Goal: Task Accomplishment & Management: Complete application form

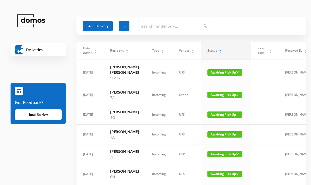
click at [99, 26] on button "Add Delivery" at bounding box center [98, 26] width 30 height 11
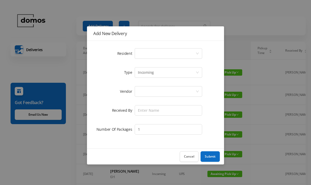
click at [159, 52] on div "Select a person" at bounding box center [167, 53] width 58 height 10
click at [155, 54] on div "Select a person" at bounding box center [167, 53] width 58 height 10
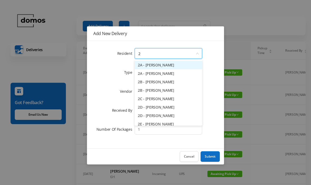
type input "2e"
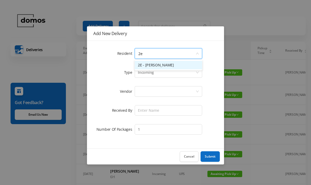
click at [164, 65] on li "2E - [PERSON_NAME]" at bounding box center [167, 65] width 67 height 8
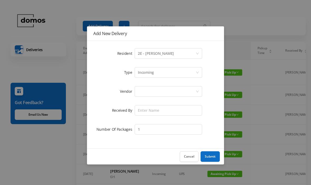
click at [160, 85] on div at bounding box center [167, 91] width 67 height 13
click at [161, 92] on div at bounding box center [167, 91] width 58 height 10
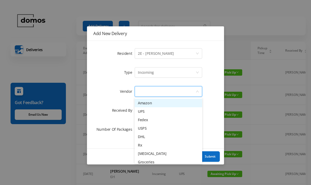
click at [153, 104] on li "Amazon" at bounding box center [167, 103] width 67 height 8
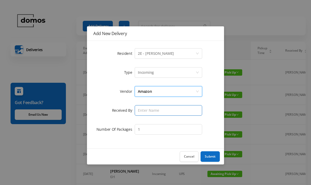
click at [163, 113] on input "text" at bounding box center [167, 110] width 67 height 11
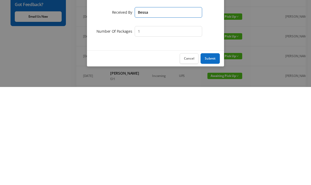
type input "Bessa"
click at [214, 151] on button "Submit" at bounding box center [209, 156] width 19 height 11
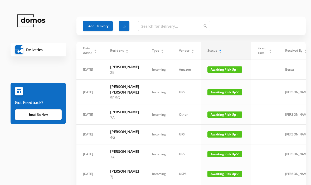
click at [94, 28] on button "Add Delivery" at bounding box center [98, 26] width 30 height 11
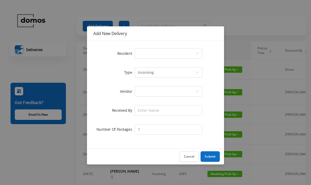
click at [149, 57] on div "Select a person" at bounding box center [167, 53] width 58 height 10
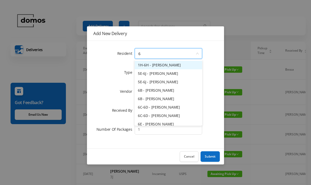
type input "6g"
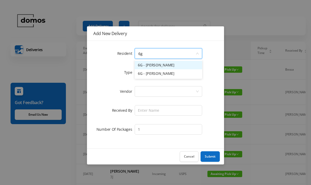
click at [157, 67] on li "6G - [PERSON_NAME]" at bounding box center [167, 65] width 67 height 8
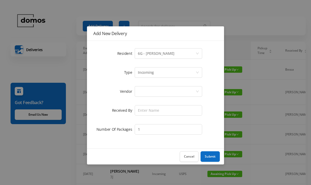
click at [159, 88] on div at bounding box center [167, 91] width 58 height 10
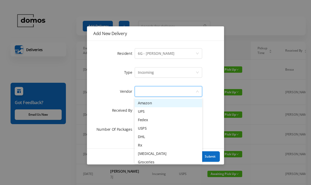
click at [151, 104] on li "Amazon" at bounding box center [167, 103] width 67 height 8
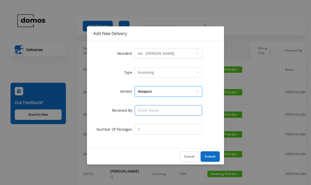
click at [159, 111] on input "text" at bounding box center [167, 110] width 67 height 11
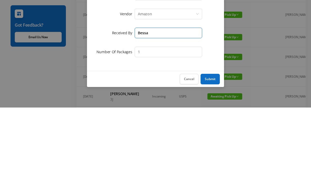
type input "Bessa"
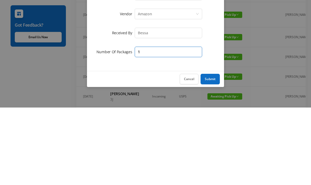
click at [169, 124] on input "1" at bounding box center [167, 129] width 67 height 11
click at [159, 124] on input "1" at bounding box center [167, 129] width 67 height 11
click at [175, 124] on input "1" at bounding box center [167, 129] width 67 height 11
type input "3"
click at [206, 151] on button "Submit" at bounding box center [209, 156] width 19 height 11
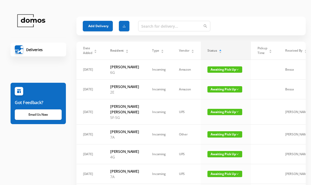
click at [100, 29] on button "Add Delivery" at bounding box center [98, 26] width 30 height 11
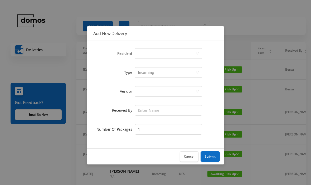
click at [161, 50] on div "Select a person" at bounding box center [167, 53] width 58 height 10
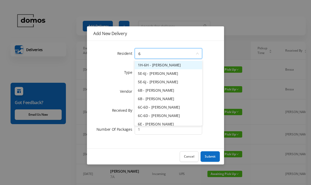
type input "6b"
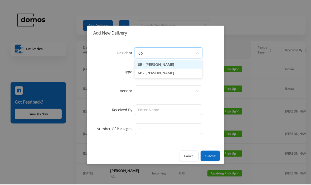
click at [171, 76] on li "6B - [PERSON_NAME]" at bounding box center [167, 73] width 67 height 8
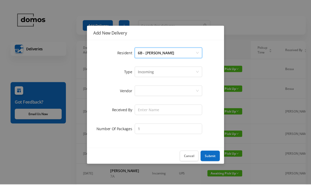
scroll to position [1, 0]
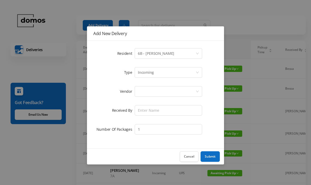
click at [171, 96] on div at bounding box center [167, 91] width 58 height 10
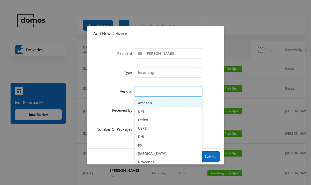
click at [156, 107] on li "Amazon" at bounding box center [167, 103] width 67 height 8
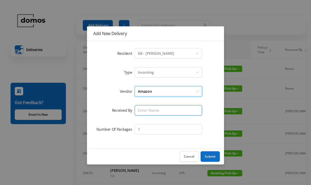
click at [171, 114] on input "text" at bounding box center [167, 110] width 67 height 11
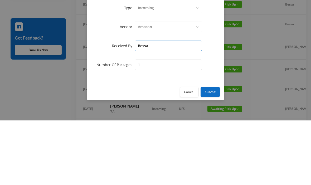
type input "Bessa"
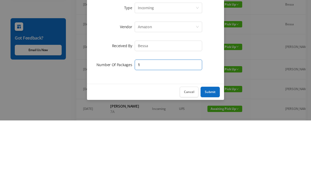
click at [179, 124] on input "1" at bounding box center [167, 129] width 67 height 11
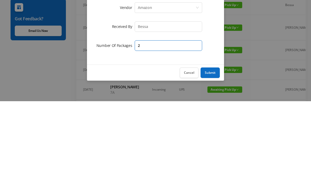
type input "2"
click at [208, 151] on button "Submit" at bounding box center [209, 156] width 19 height 11
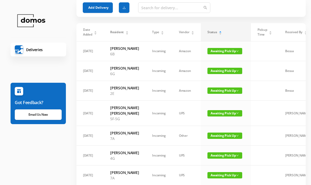
scroll to position [0, 0]
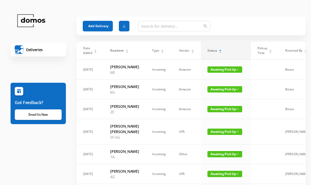
click at [100, 21] on button "Add Delivery" at bounding box center [98, 26] width 30 height 11
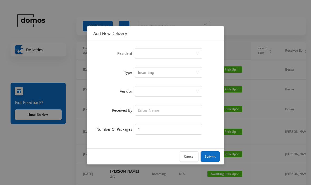
click at [164, 53] on div "Select a person" at bounding box center [167, 53] width 58 height 10
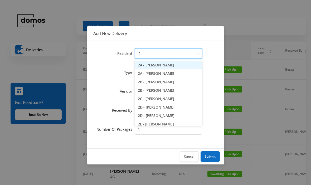
type input "2g"
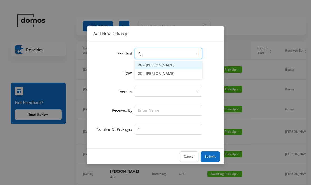
click at [163, 65] on li "2G - [PERSON_NAME]" at bounding box center [167, 65] width 67 height 8
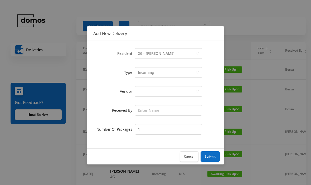
click at [162, 88] on div at bounding box center [167, 91] width 58 height 10
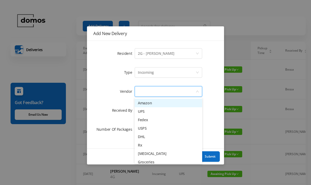
click at [152, 100] on li "Amazon" at bounding box center [167, 103] width 67 height 8
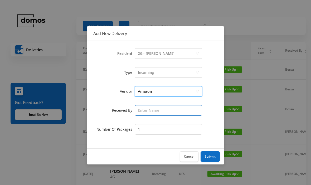
click at [163, 113] on input "text" at bounding box center [167, 110] width 67 height 11
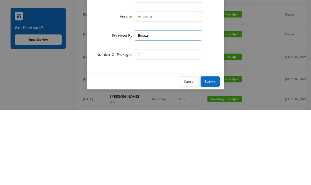
type input "Bessa"
click at [208, 151] on button "Submit" at bounding box center [209, 156] width 19 height 11
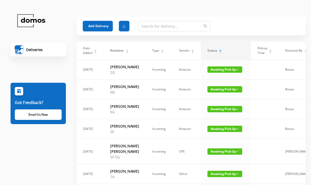
click at [98, 27] on button "Add Delivery" at bounding box center [98, 26] width 30 height 11
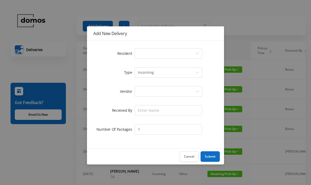
click at [154, 52] on div "Select a person" at bounding box center [167, 53] width 58 height 10
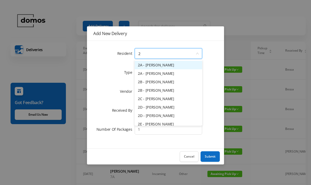
type input "2e"
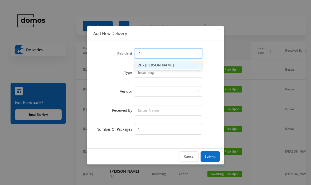
click at [162, 66] on li "2E - [PERSON_NAME]" at bounding box center [167, 65] width 67 height 8
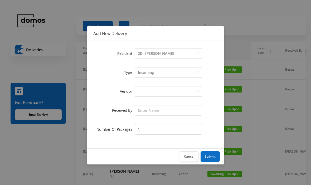
click at [162, 91] on div at bounding box center [167, 91] width 58 height 10
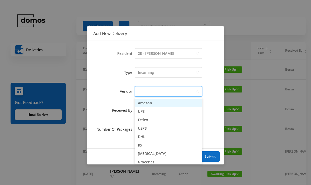
click at [153, 104] on li "Amazon" at bounding box center [167, 103] width 67 height 8
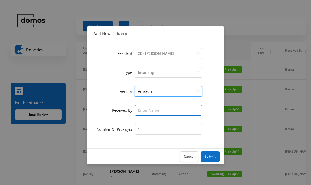
click at [163, 107] on input "text" at bounding box center [167, 110] width 67 height 11
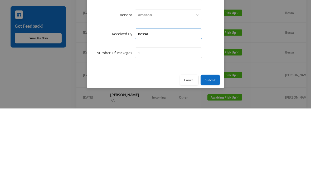
type input "Bessa"
click at [215, 151] on button "Submit" at bounding box center [209, 156] width 19 height 11
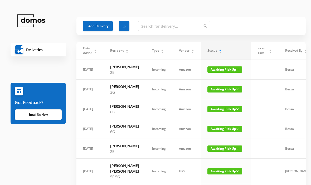
click at [100, 24] on button "Add Delivery" at bounding box center [98, 26] width 30 height 11
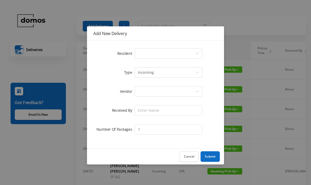
click at [159, 54] on div "Select a person" at bounding box center [167, 53] width 58 height 10
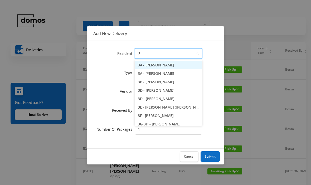
type input "3a"
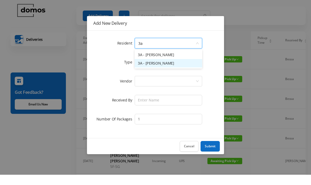
click at [170, 69] on li "3A - [PERSON_NAME]" at bounding box center [167, 73] width 67 height 8
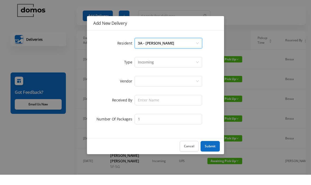
scroll to position [10, 0]
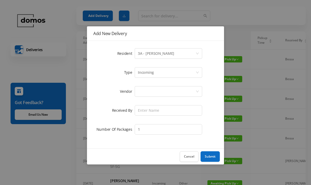
click at [159, 88] on div at bounding box center [167, 91] width 58 height 10
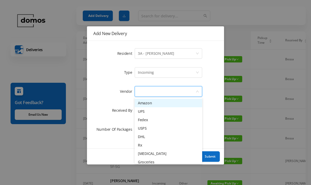
click at [154, 101] on li "Amazon" at bounding box center [167, 103] width 67 height 8
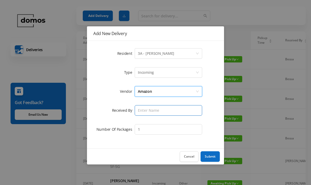
click at [167, 108] on input "text" at bounding box center [167, 110] width 67 height 11
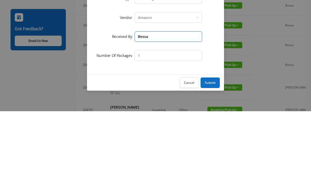
type input "Bessa"
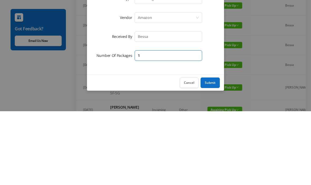
click at [167, 124] on input "1" at bounding box center [167, 129] width 67 height 11
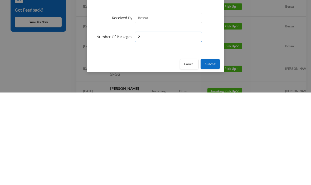
type input "2"
click at [213, 151] on button "Submit" at bounding box center [209, 156] width 19 height 11
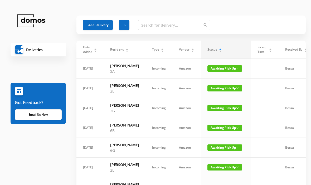
scroll to position [0, 0]
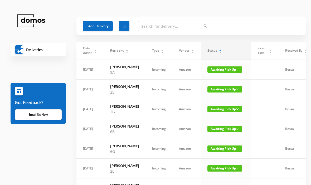
click at [99, 24] on button "Add Delivery" at bounding box center [98, 26] width 30 height 11
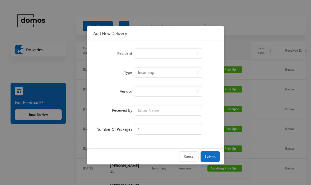
click at [162, 53] on div "Select a person" at bounding box center [167, 53] width 58 height 10
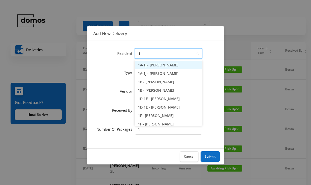
type input "1h"
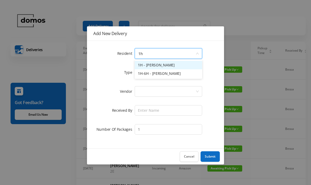
click at [173, 65] on li "1H - [PERSON_NAME]" at bounding box center [167, 65] width 67 height 8
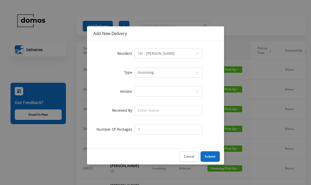
click at [174, 72] on div "Incoming" at bounding box center [167, 72] width 58 height 10
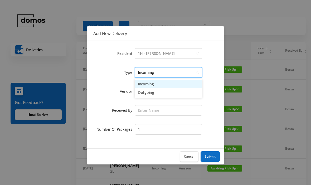
click at [171, 70] on div "Incoming" at bounding box center [167, 72] width 58 height 10
click at [174, 89] on div at bounding box center [167, 91] width 58 height 10
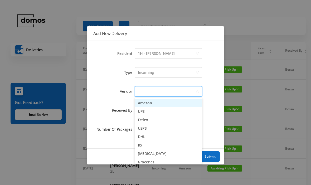
click at [153, 101] on li "Amazon" at bounding box center [167, 103] width 67 height 8
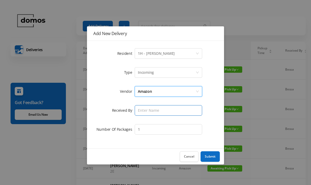
click at [168, 109] on input "text" at bounding box center [167, 110] width 67 height 11
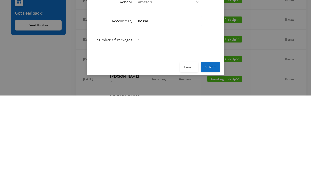
type input "Bessa"
click at [212, 151] on button "Submit" at bounding box center [209, 156] width 19 height 11
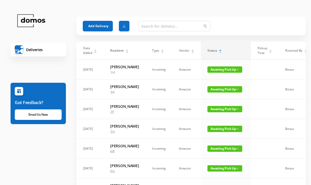
click at [104, 24] on button "Add Delivery" at bounding box center [98, 26] width 30 height 11
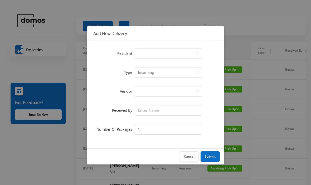
click at [172, 52] on div "Select a person" at bounding box center [167, 53] width 58 height 10
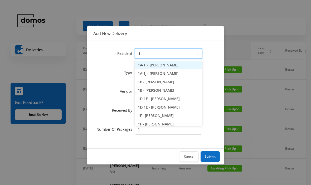
type input "1e"
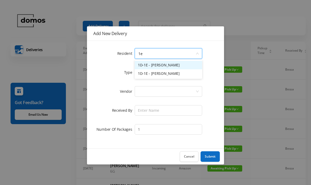
click at [171, 65] on li "1D-1E - [PERSON_NAME]" at bounding box center [167, 65] width 67 height 8
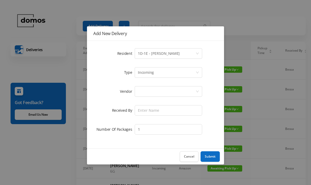
click at [167, 89] on div at bounding box center [167, 91] width 58 height 10
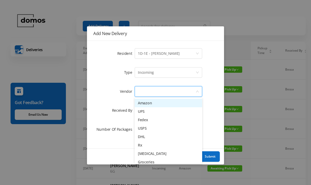
click at [157, 103] on li "Amazon" at bounding box center [167, 103] width 67 height 8
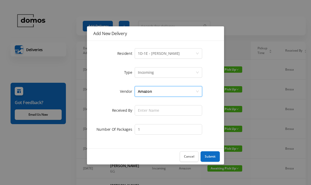
click at [163, 103] on form "Resident Select a person 1D-1E - [PERSON_NAME] Type Incoming Vendor Amazon Rece…" at bounding box center [155, 91] width 124 height 88
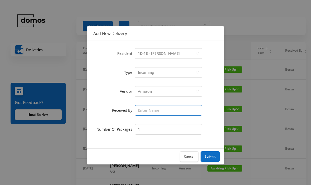
click at [168, 107] on input "text" at bounding box center [167, 110] width 67 height 11
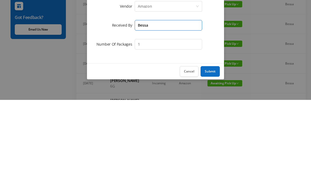
type input "Bessa"
click at [210, 151] on button "Submit" at bounding box center [209, 156] width 19 height 11
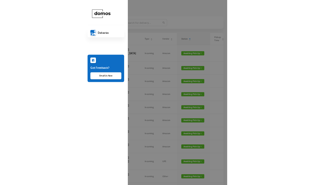
scroll to position [85, 0]
